Goal: Navigation & Orientation: Find specific page/section

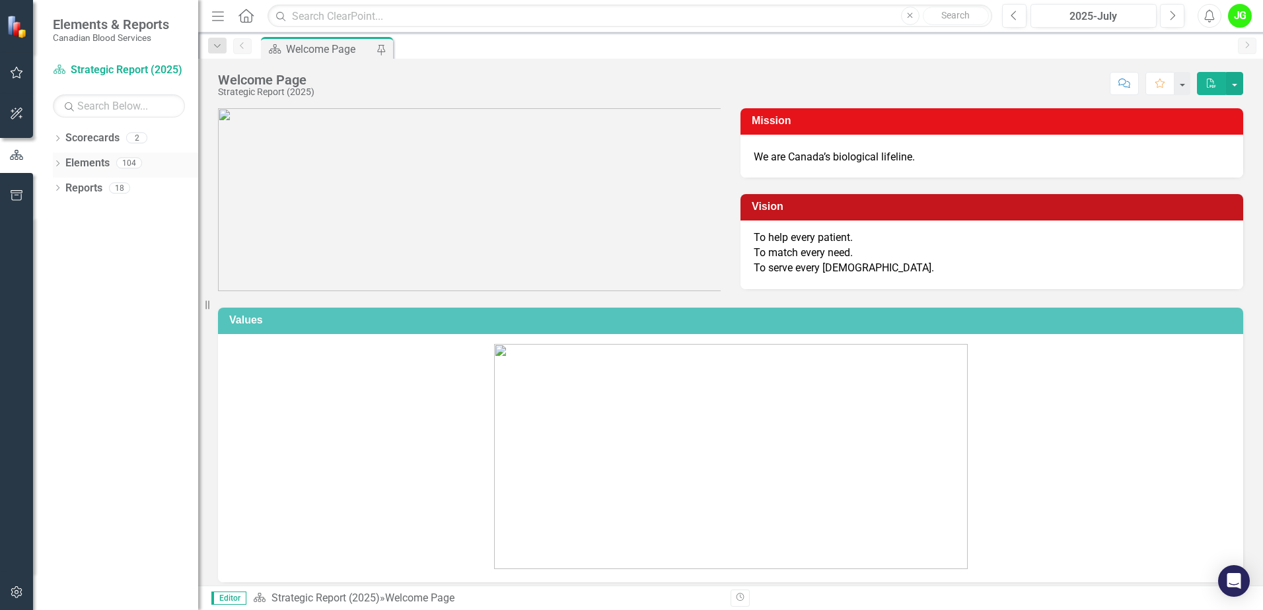
click at [61, 163] on icon "Dropdown" at bounding box center [57, 164] width 9 height 7
click at [55, 316] on icon "Dropdown" at bounding box center [57, 314] width 9 height 7
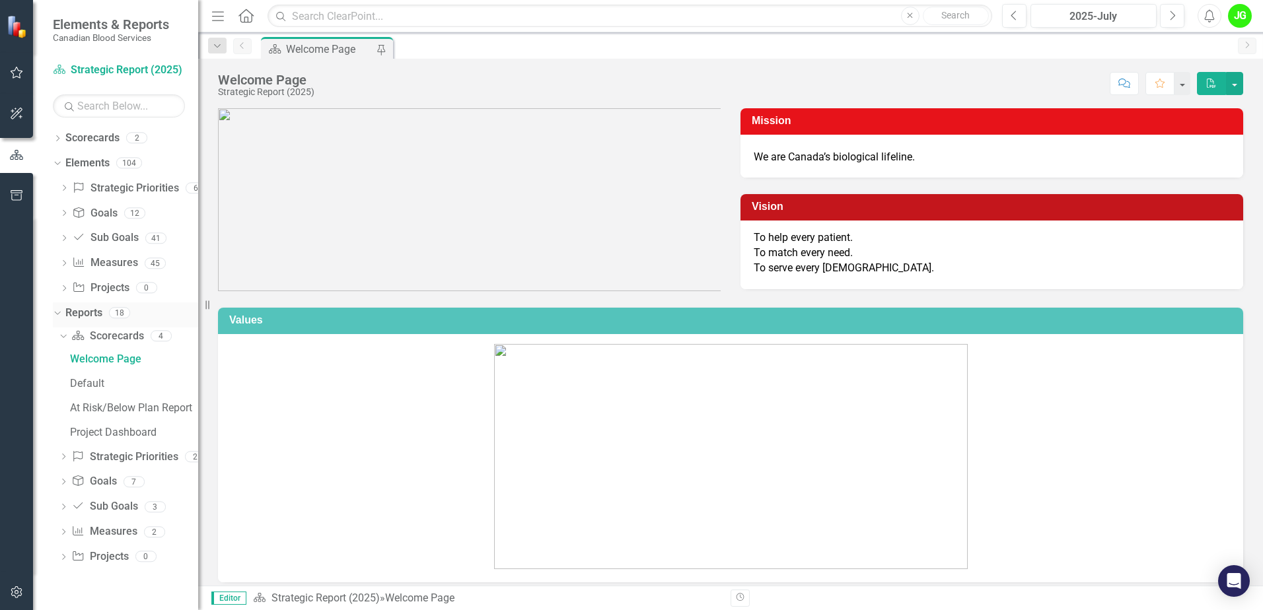
click at [54, 309] on icon "Dropdown" at bounding box center [55, 312] width 7 height 9
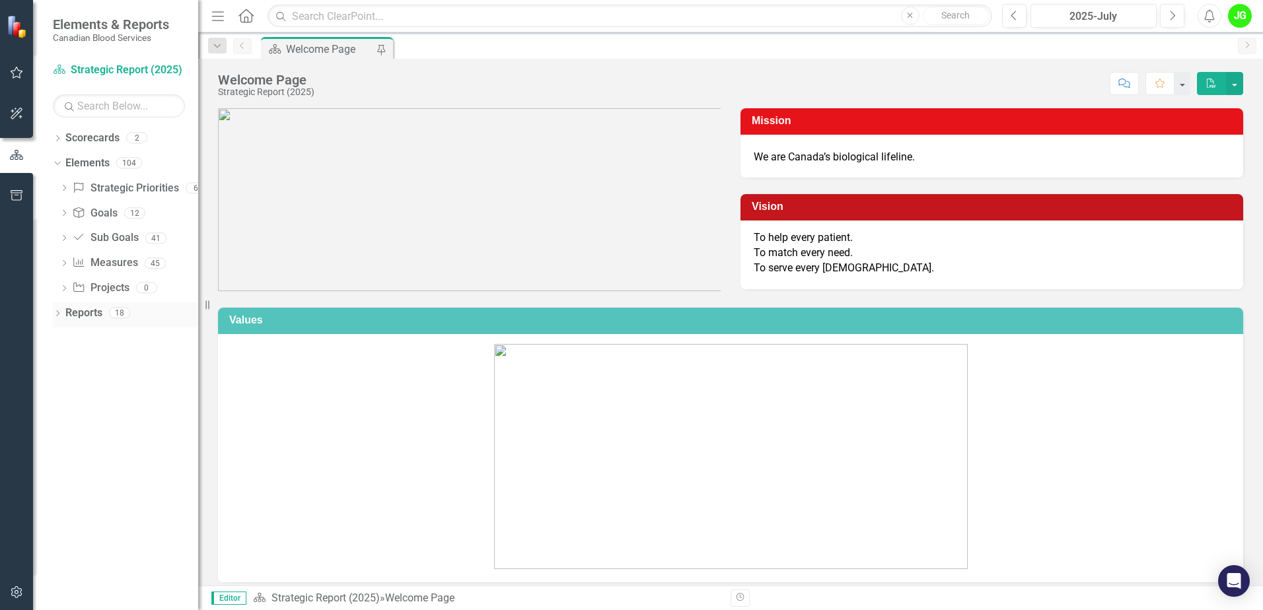
click at [55, 313] on icon "Dropdown" at bounding box center [57, 314] width 9 height 7
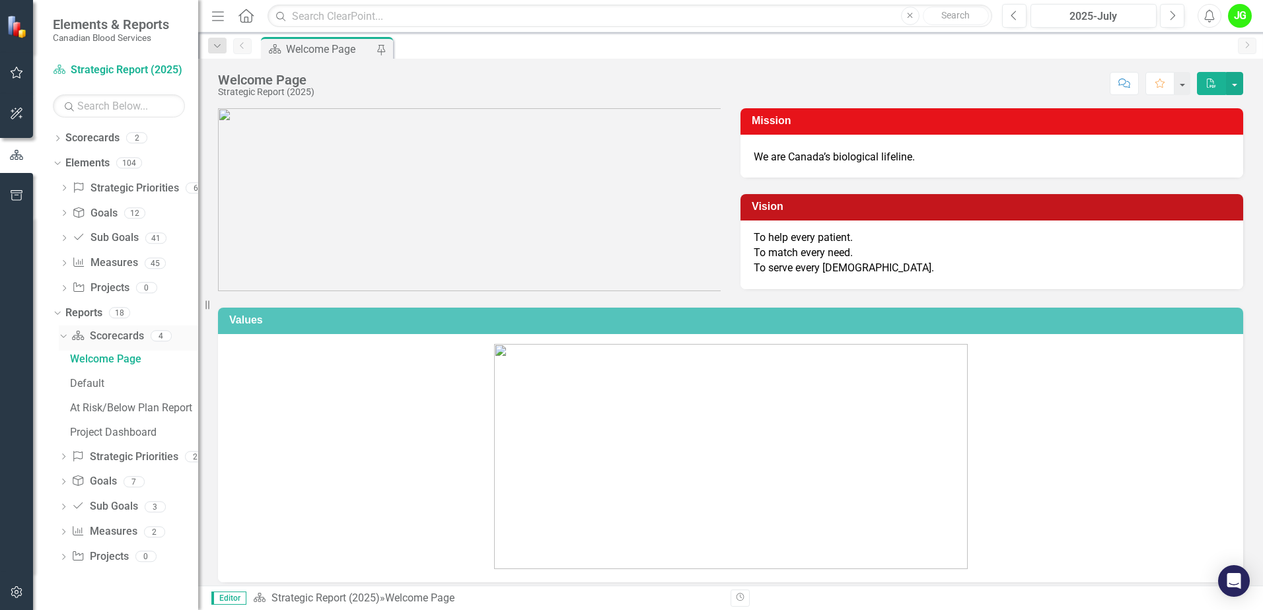
click at [62, 339] on icon "Dropdown" at bounding box center [61, 335] width 7 height 9
click at [62, 339] on icon "Dropdown" at bounding box center [63, 337] width 9 height 7
click at [57, 134] on div "Dropdown" at bounding box center [57, 139] width 9 height 11
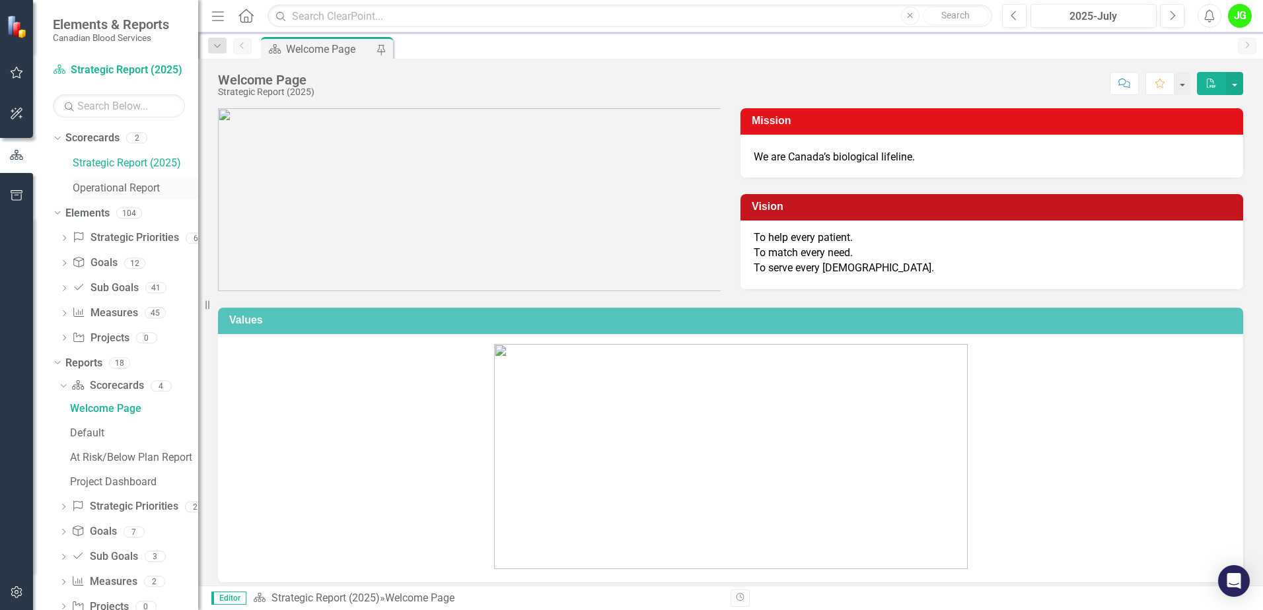
click at [106, 190] on link "Operational Report" at bounding box center [136, 188] width 126 height 15
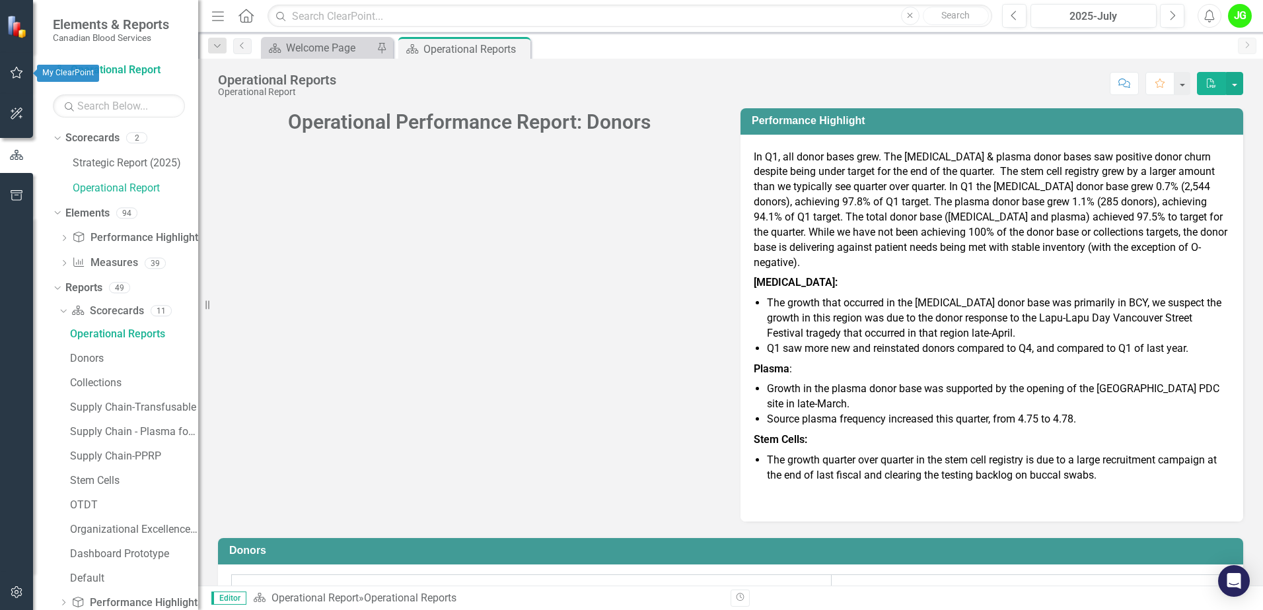
click at [22, 75] on icon "button" at bounding box center [17, 72] width 14 height 11
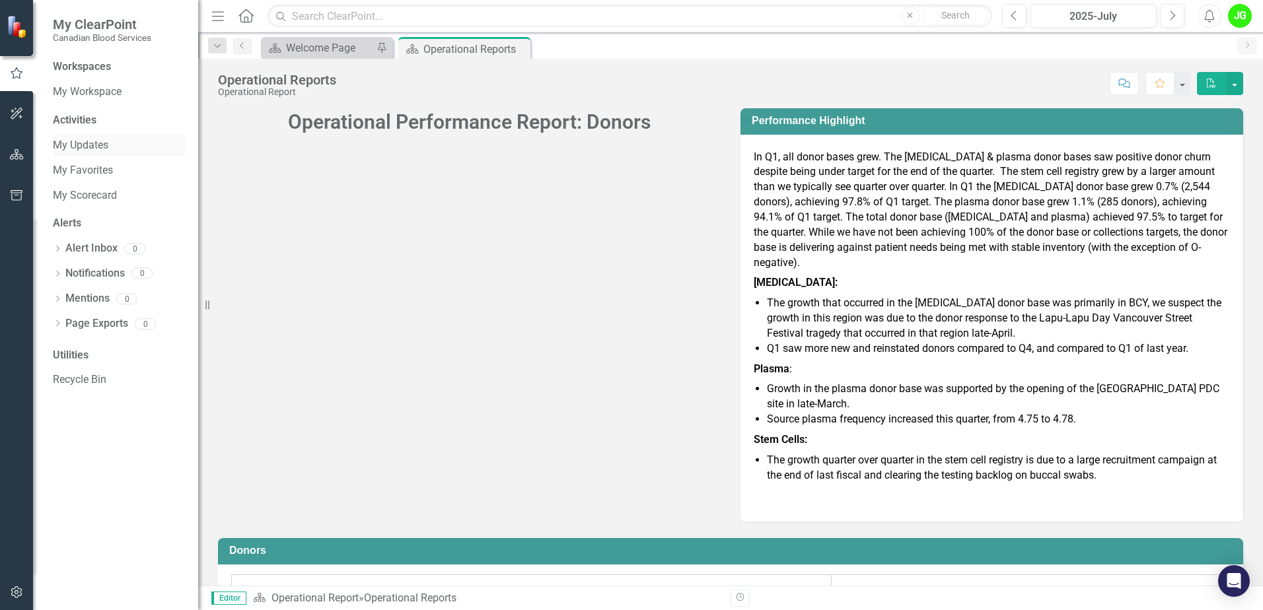
click at [98, 146] on link "My Updates" at bounding box center [119, 145] width 132 height 15
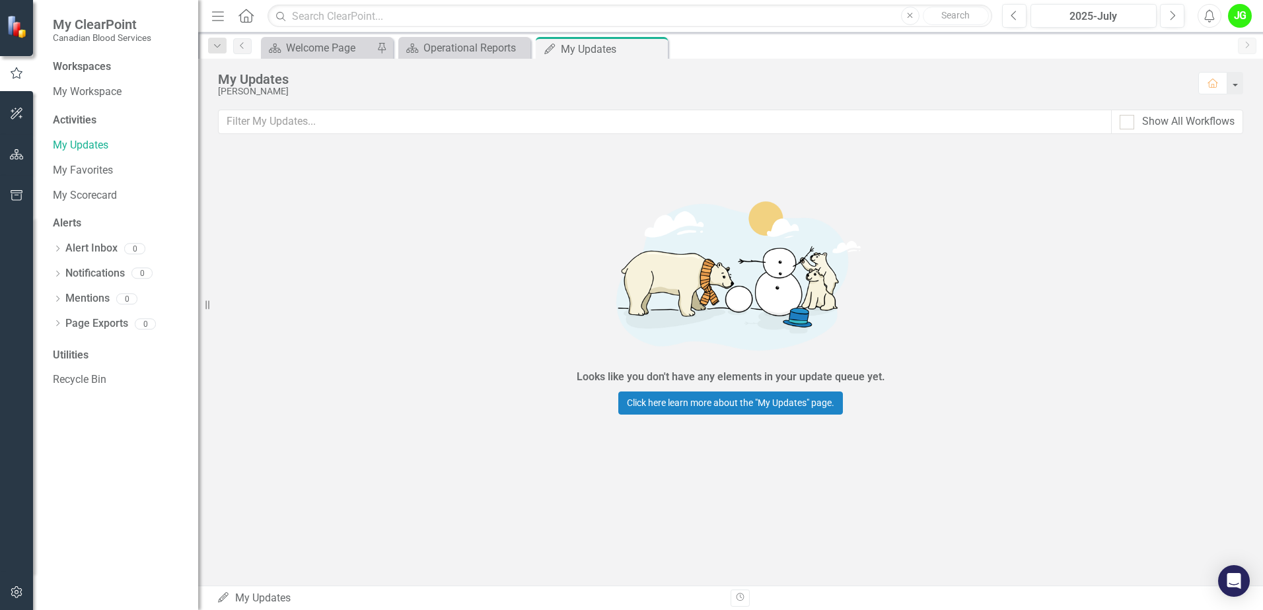
click at [85, 69] on div "Workspaces" at bounding box center [82, 66] width 58 height 15
click at [92, 88] on link "My Workspace" at bounding box center [119, 92] width 132 height 15
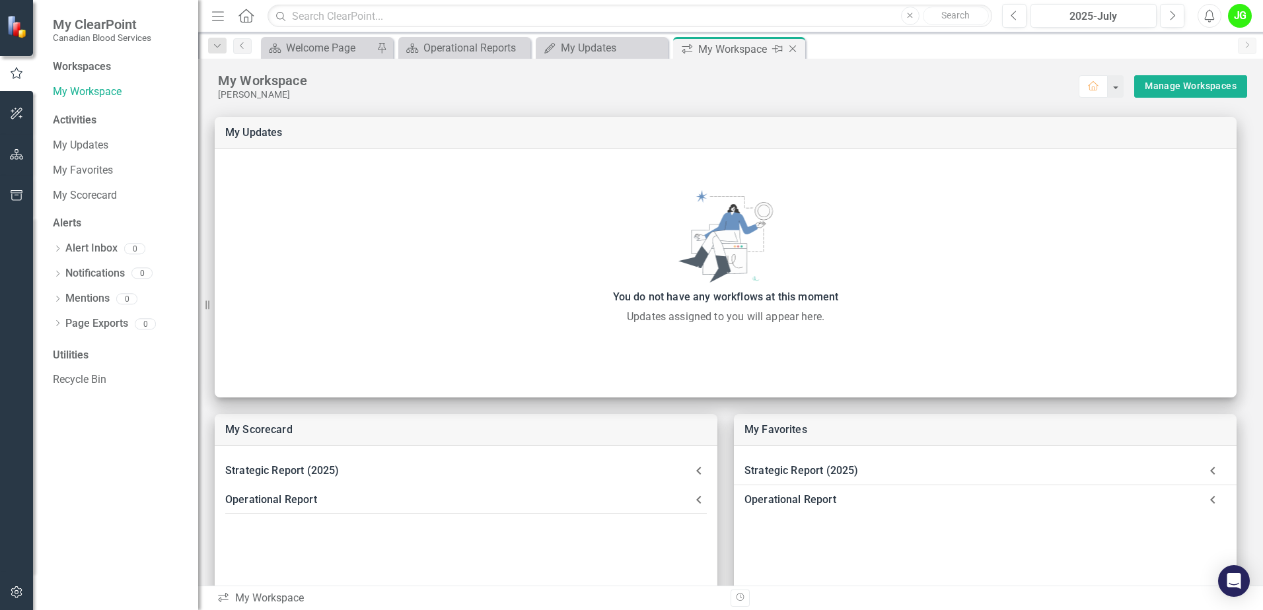
click at [799, 48] on icon "Close" at bounding box center [792, 49] width 13 height 11
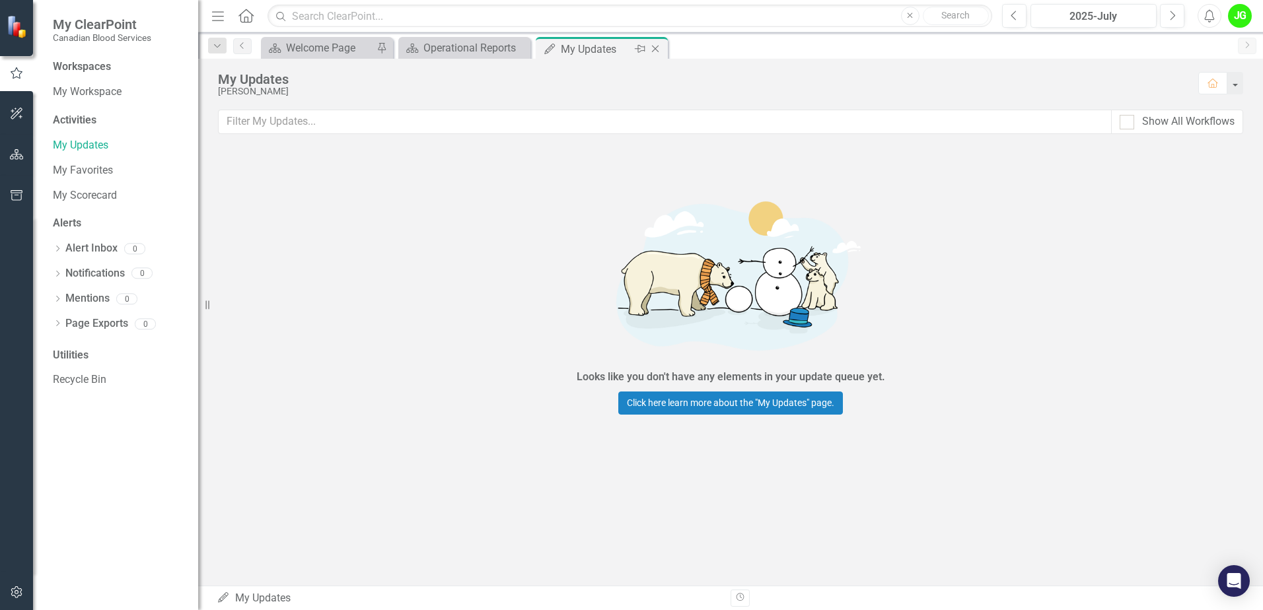
click at [651, 48] on icon "Close" at bounding box center [655, 49] width 13 height 11
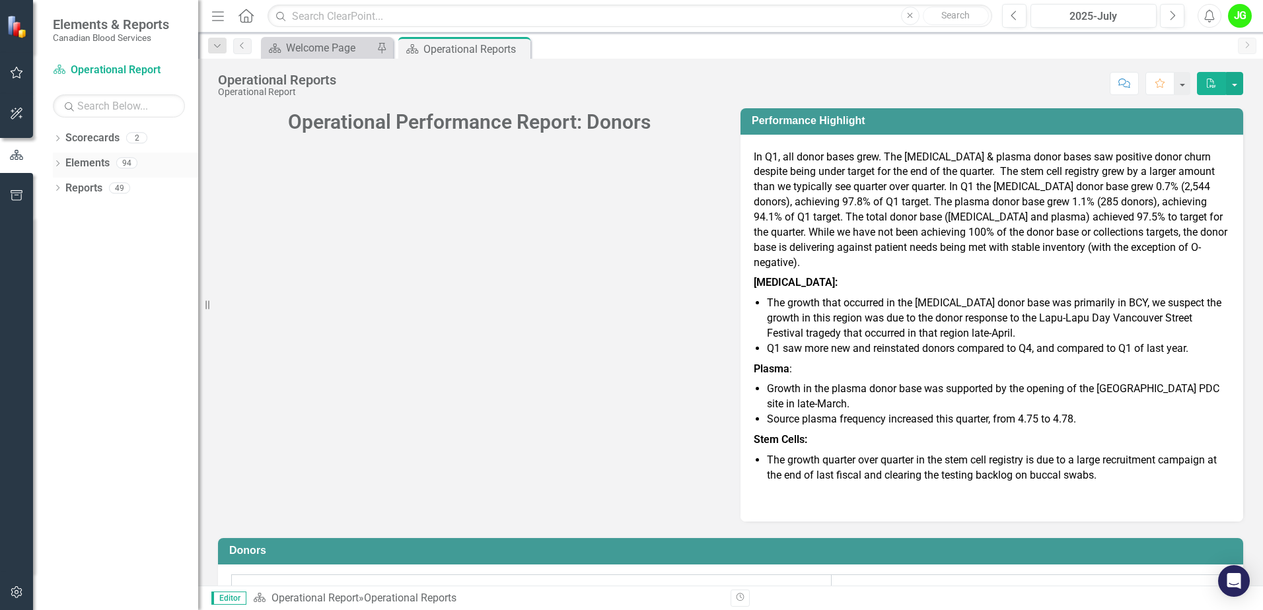
click at [57, 163] on icon "Dropdown" at bounding box center [57, 164] width 9 height 7
click at [139, 184] on link "Performance Highlight Performance Highlights" at bounding box center [137, 188] width 131 height 15
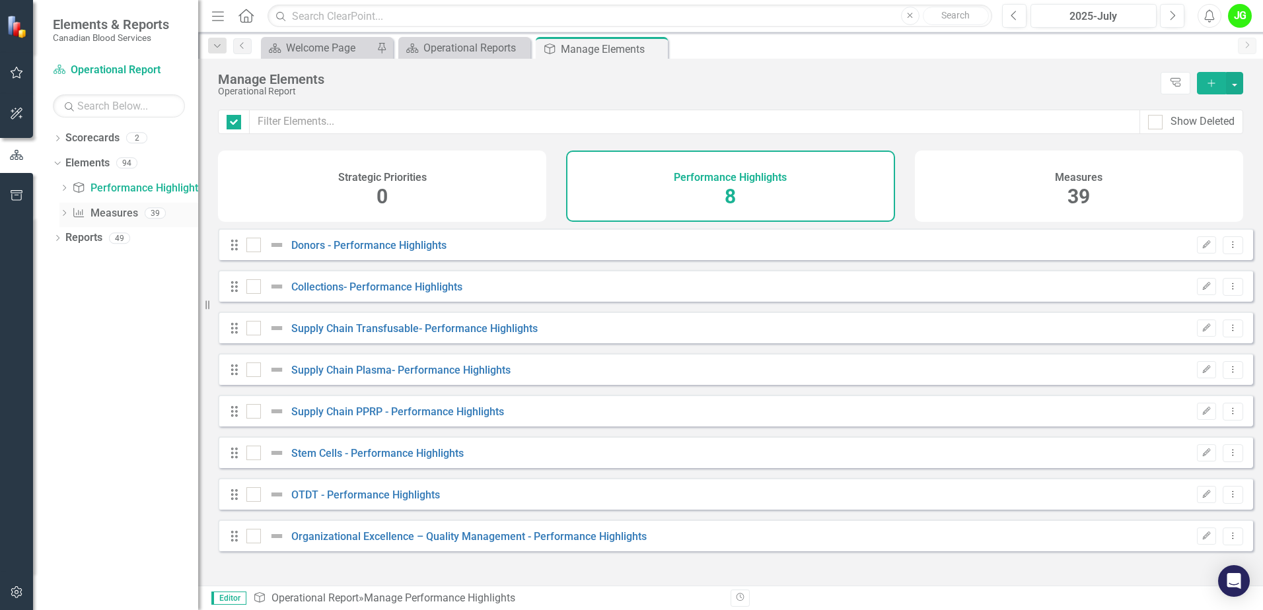
click at [106, 210] on link "Measure Measures" at bounding box center [104, 213] width 65 height 15
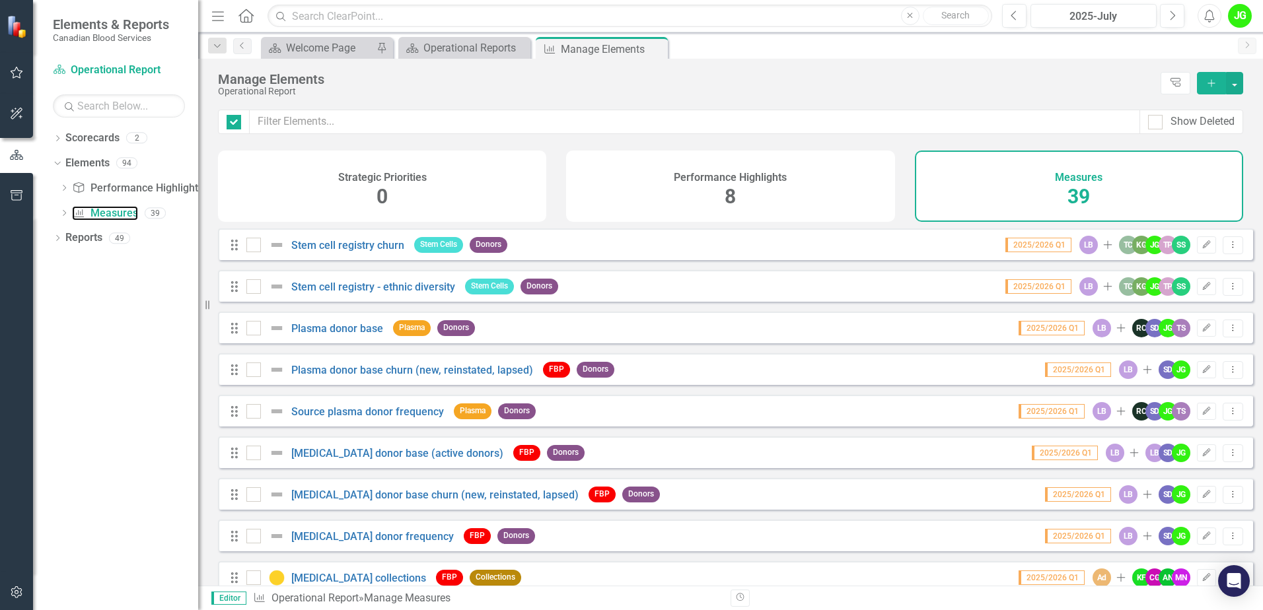
checkbox input "false"
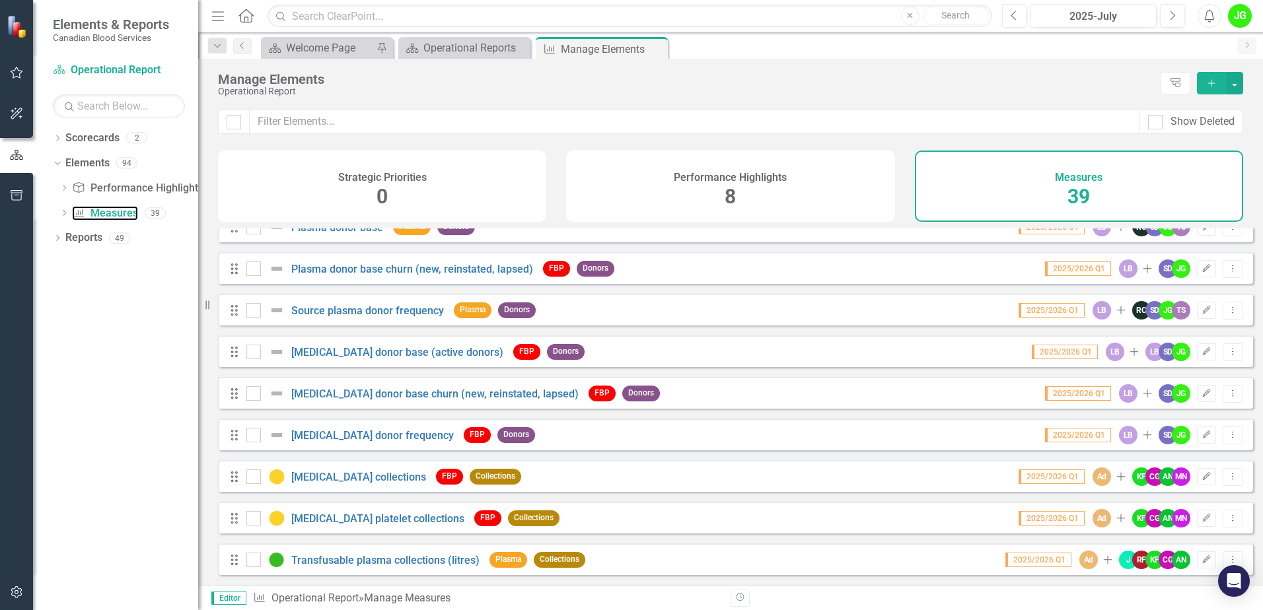
scroll to position [132, 0]
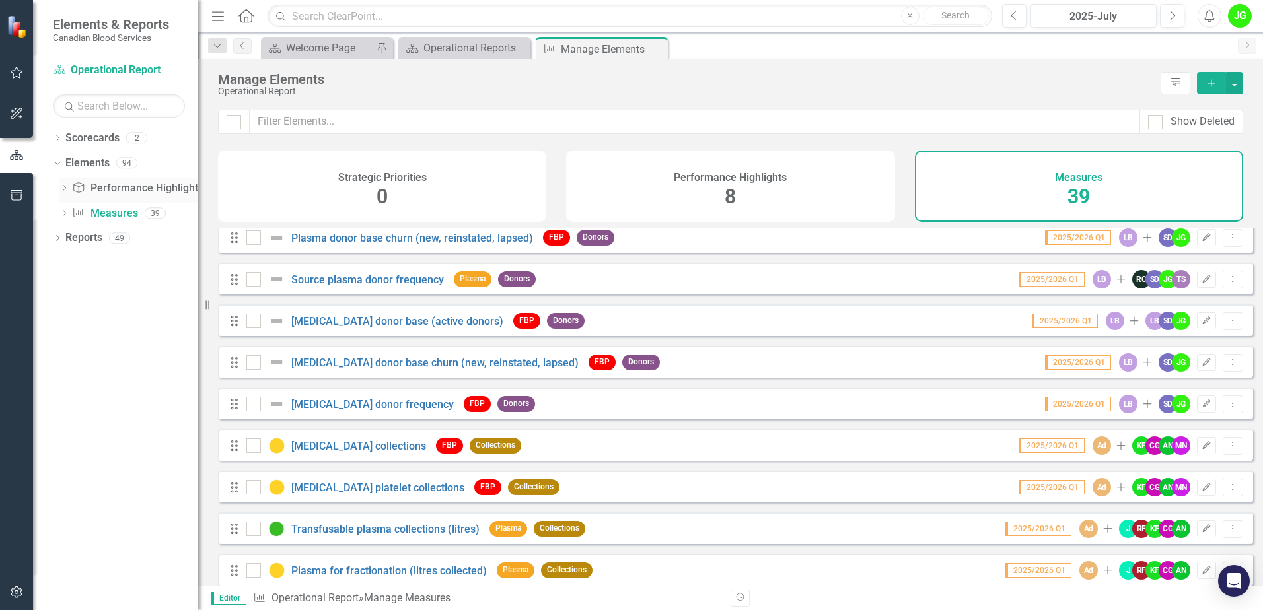
click at [169, 194] on link "Performance Highlight Performance Highlights" at bounding box center [137, 188] width 131 height 15
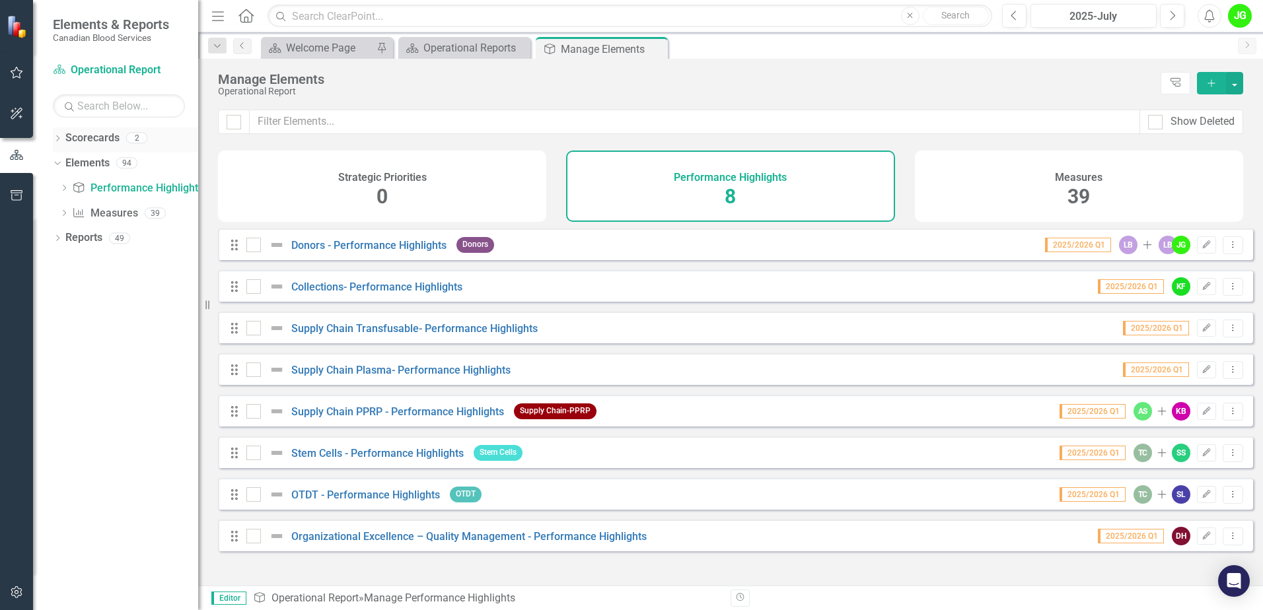
click at [89, 142] on link "Scorecards" at bounding box center [92, 138] width 54 height 15
click at [450, 40] on div "Operational Reports" at bounding box center [467, 48] width 87 height 17
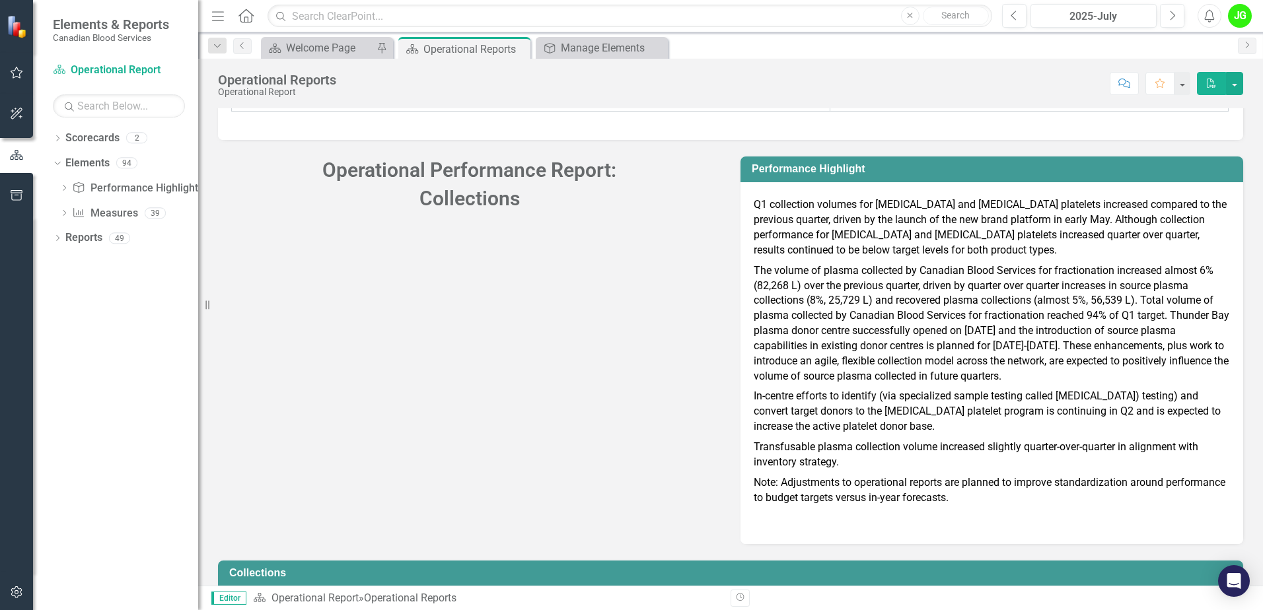
scroll to position [2569, 0]
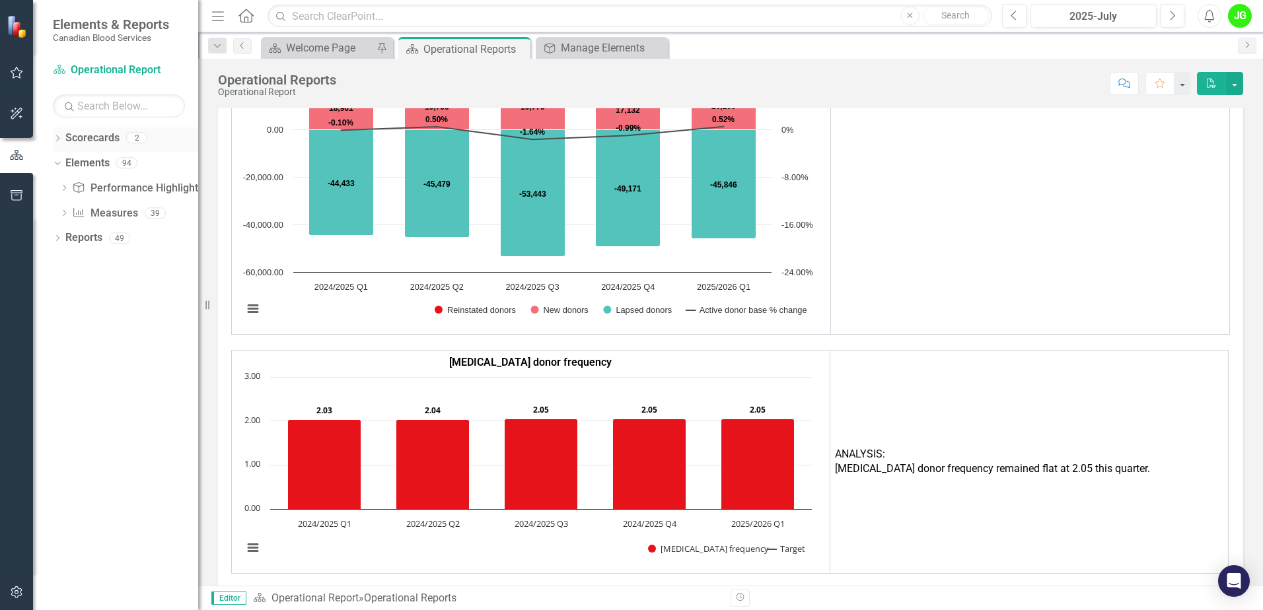
click at [81, 140] on link "Scorecards" at bounding box center [92, 138] width 54 height 15
click at [58, 137] on icon "Dropdown" at bounding box center [57, 139] width 9 height 7
